Goal: Use online tool/utility: Utilize a website feature to perform a specific function

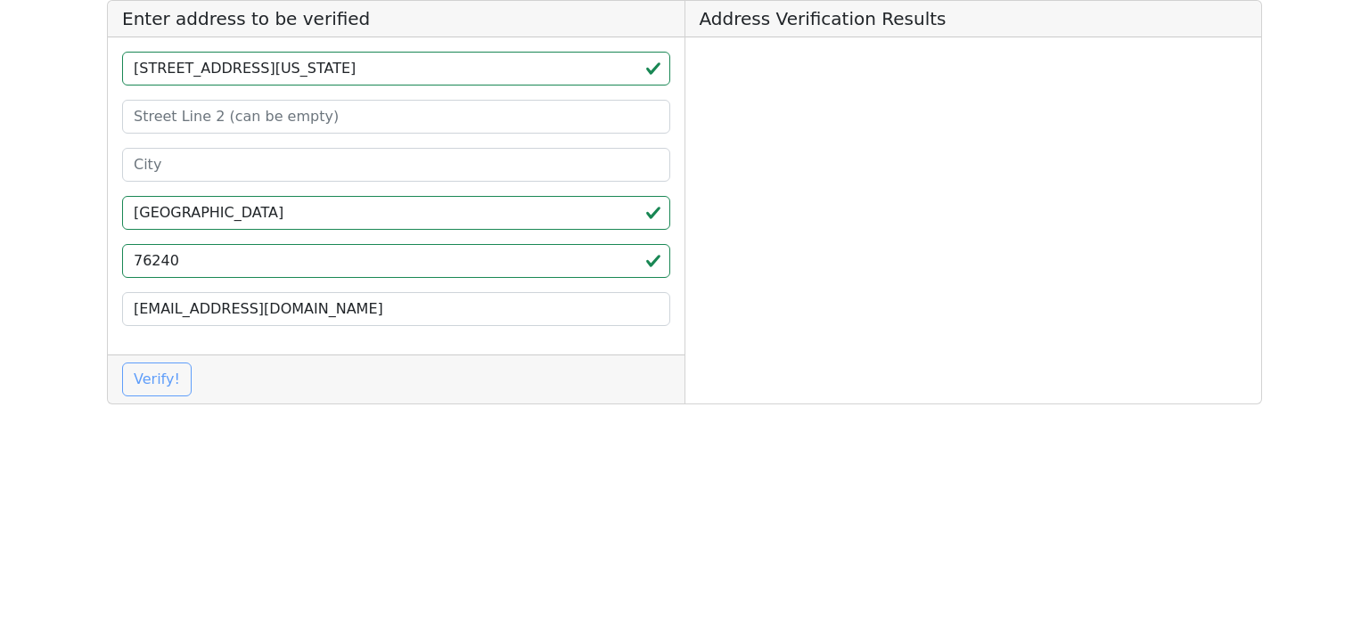
type input "[GEOGRAPHIC_DATA]"
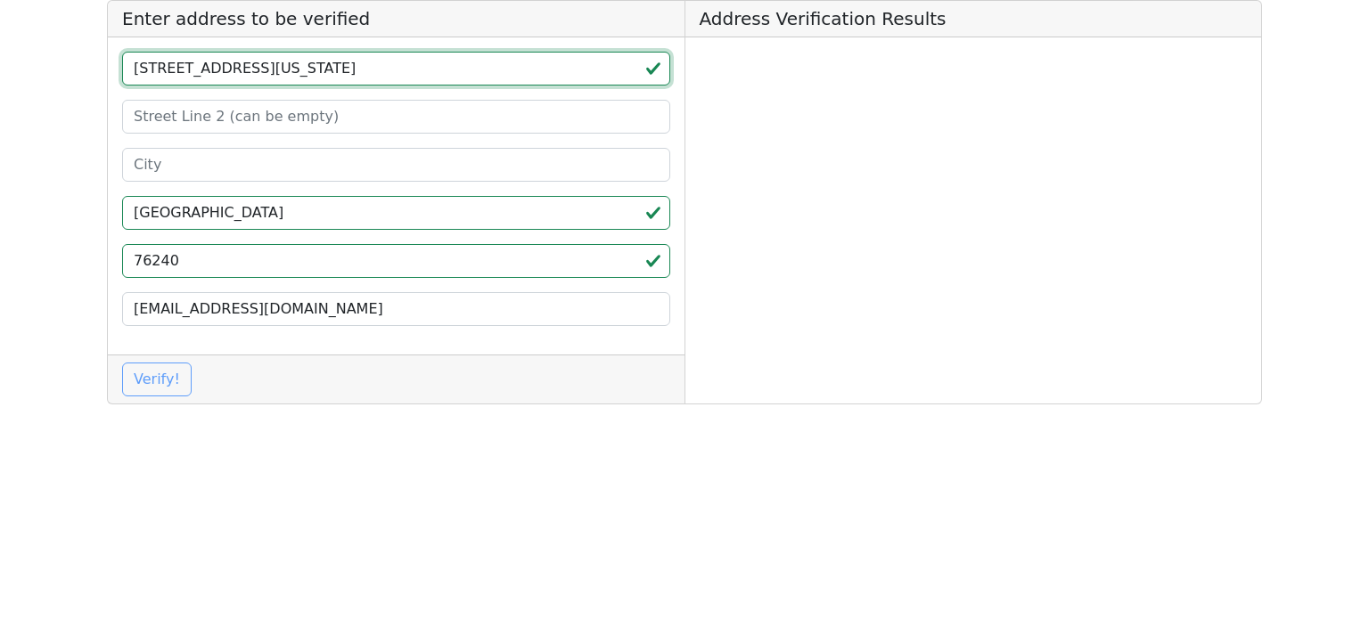
click at [279, 78] on input "[STREET_ADDRESS][US_STATE]" at bounding box center [396, 69] width 548 height 34
type input "[STREET_ADDRESS][US_STATE]"
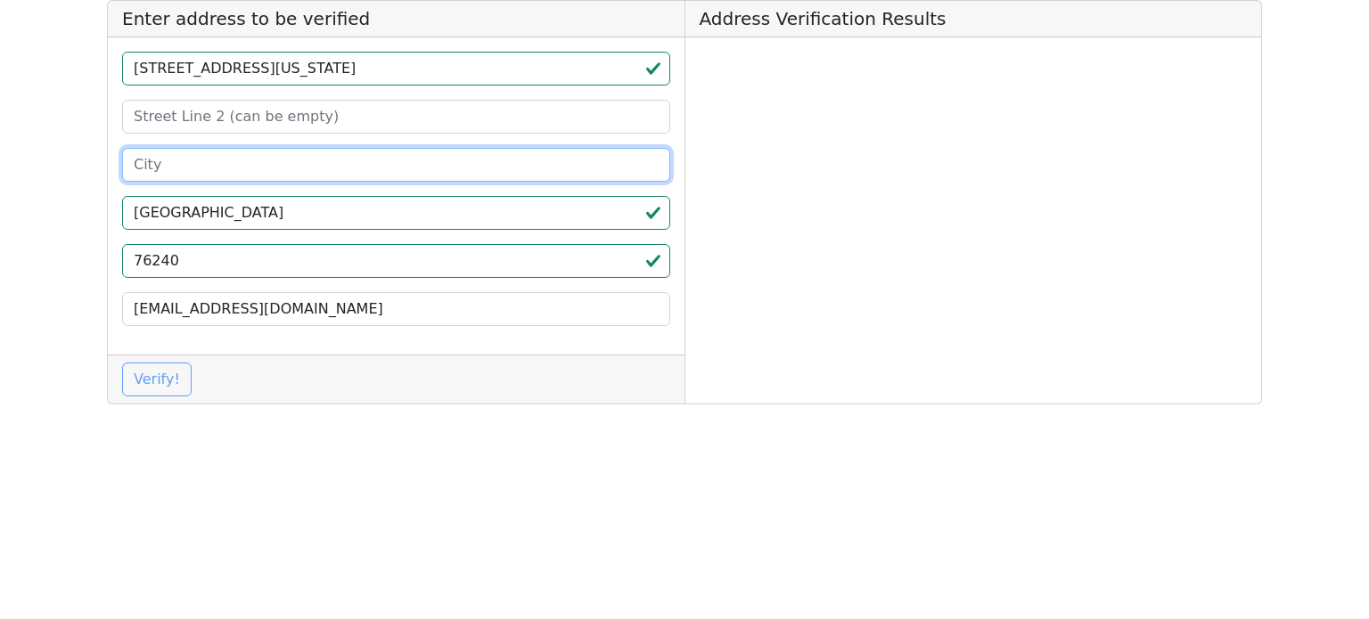
click at [217, 150] on input at bounding box center [396, 165] width 548 height 34
paste input "[GEOGRAPHIC_DATA]"
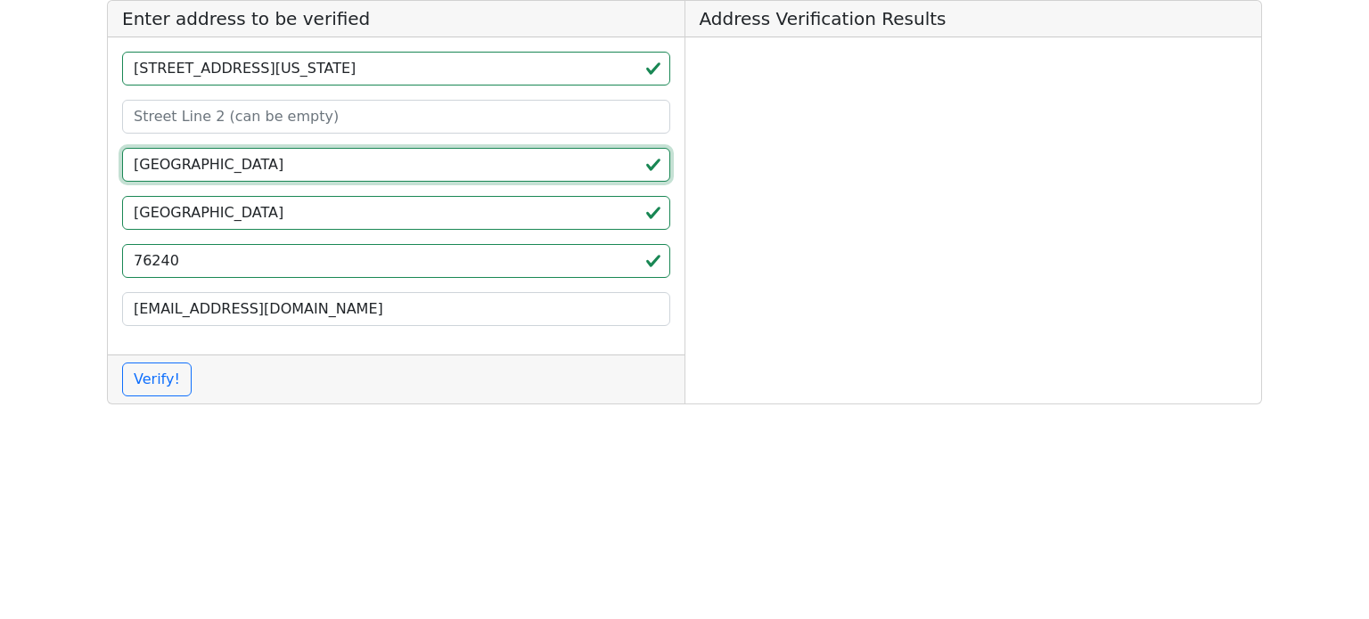
type input "[GEOGRAPHIC_DATA]"
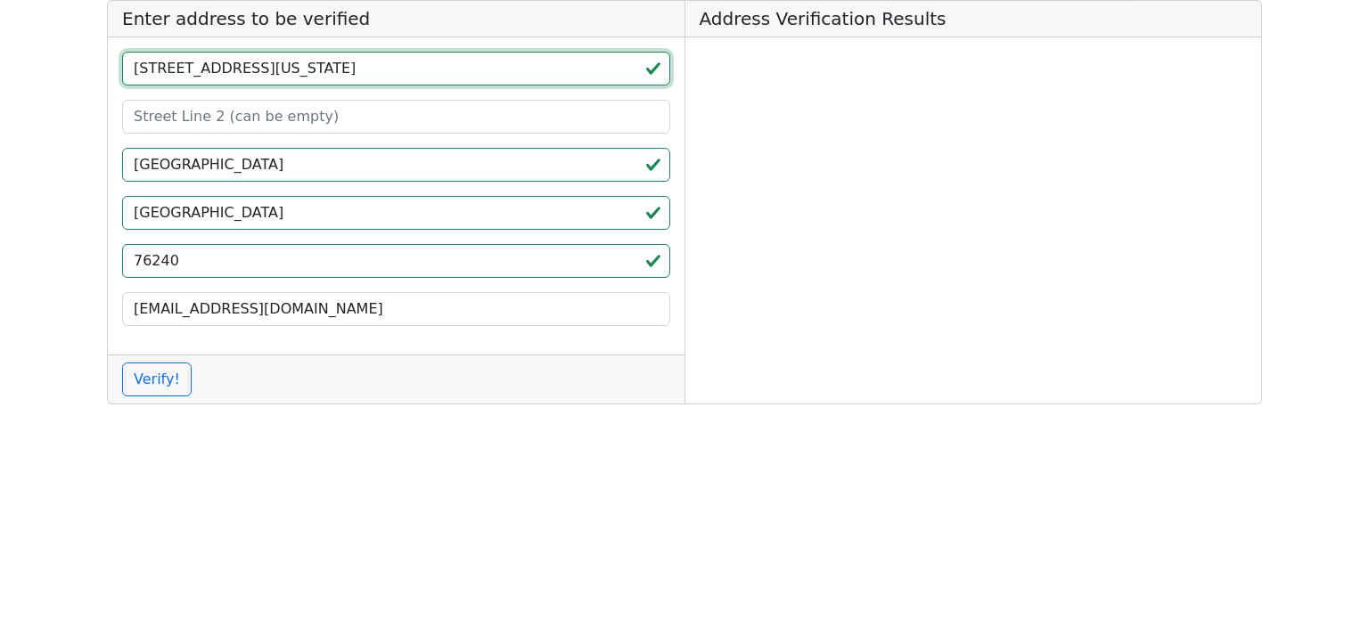
drag, startPoint x: 251, startPoint y: 69, endPoint x: 285, endPoint y: 69, distance: 33.9
click at [285, 69] on input "[STREET_ADDRESS][US_STATE]" at bounding box center [396, 69] width 548 height 34
type input "[STREET_ADDRESS]"
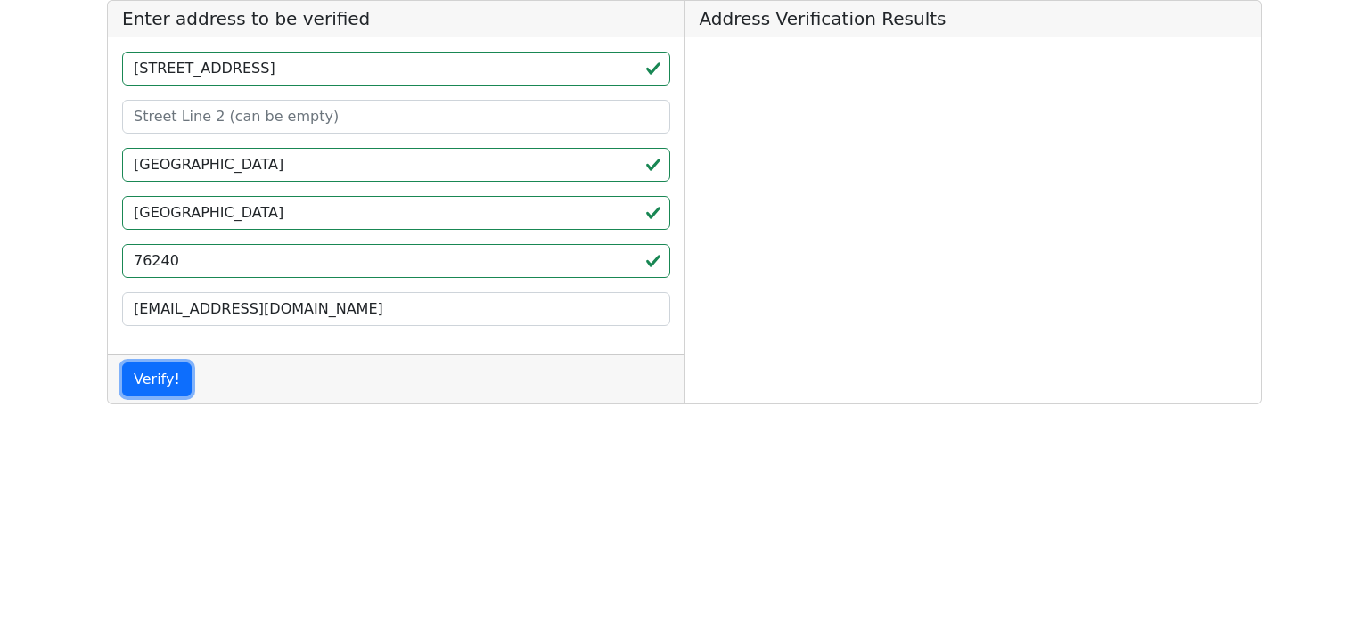
click at [122, 363] on button "Verify!" at bounding box center [157, 380] width 70 height 34
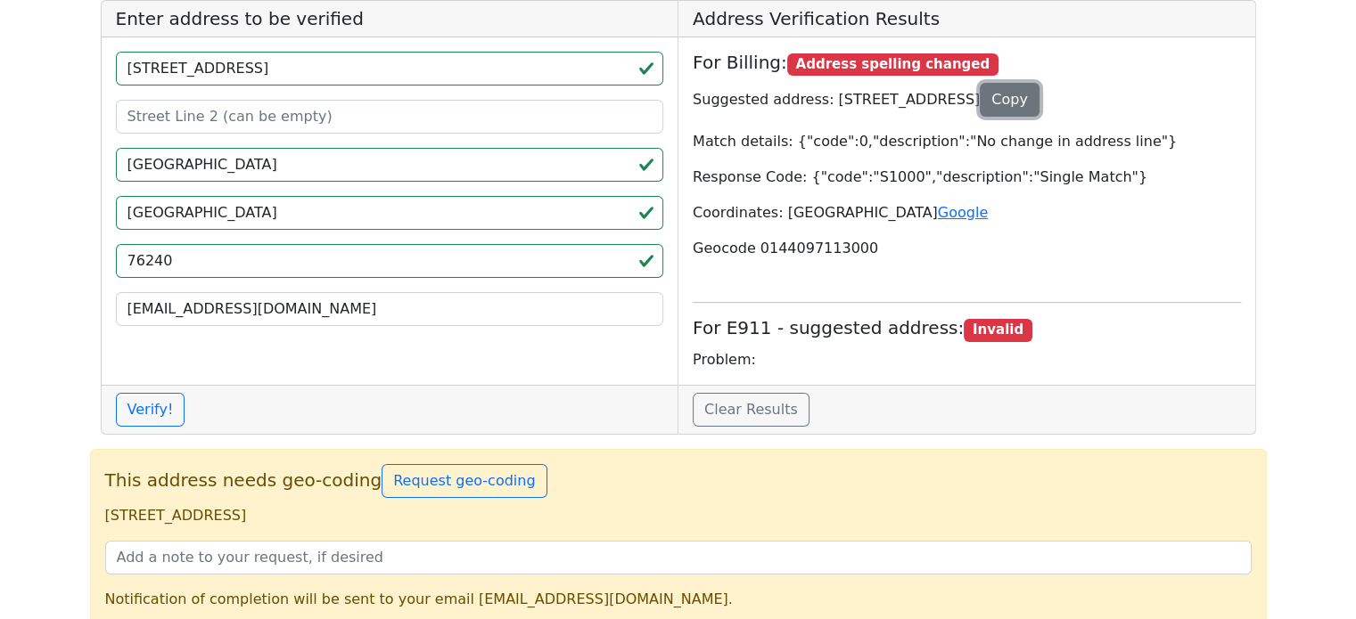
click at [1039, 111] on button "Copy" at bounding box center [1009, 100] width 60 height 34
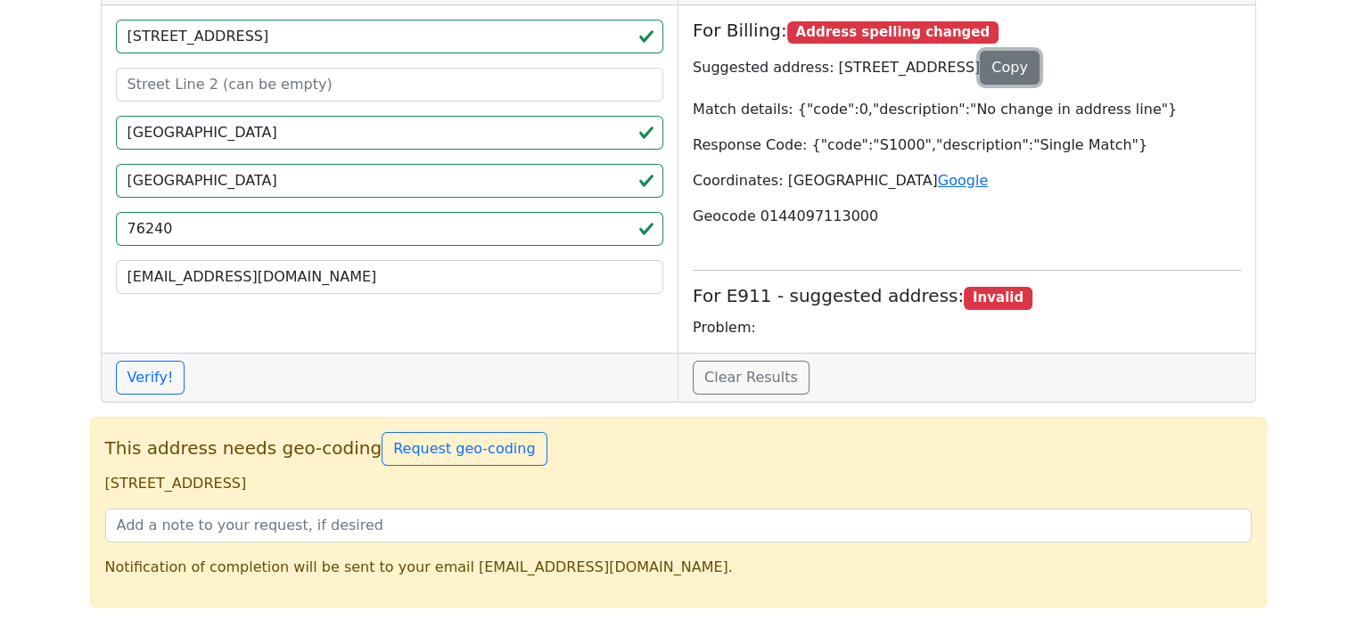
click at [1039, 58] on button "Copy" at bounding box center [1009, 68] width 60 height 34
